Goal: Transaction & Acquisition: Purchase product/service

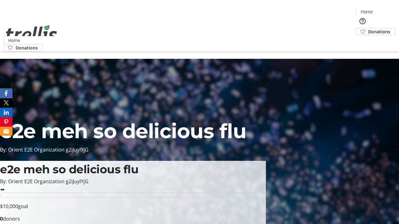
click at [368, 28] on span "Donations" at bounding box center [379, 31] width 22 height 7
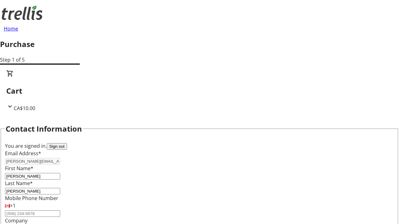
scroll to position [101, 0]
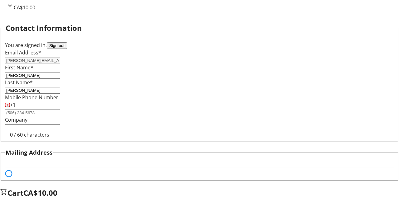
select select "BC"
select select "CA"
